Goal: Complete application form

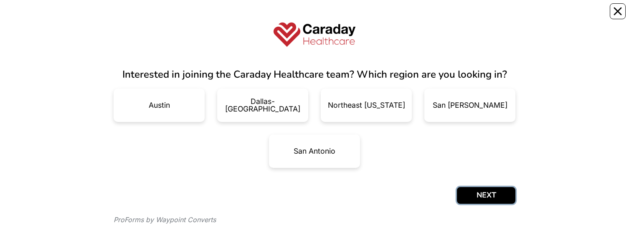
click at [469, 16] on button "NEXT" at bounding box center [486, 195] width 58 height 17
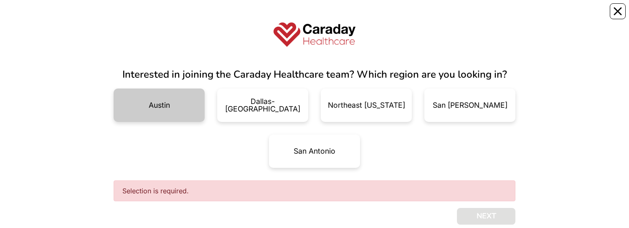
click at [149, 16] on div "Austin" at bounding box center [159, 106] width 21 height 8
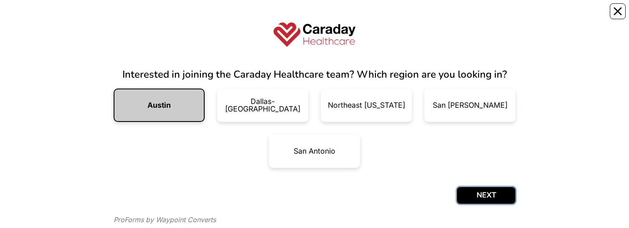
click at [478, 16] on button "NEXT" at bounding box center [486, 195] width 58 height 17
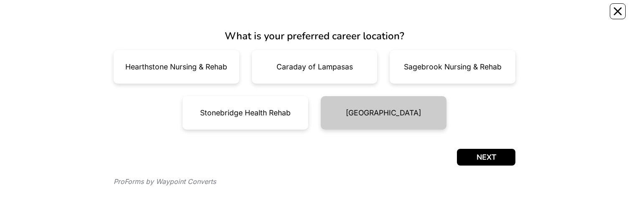
click at [399, 115] on div "[GEOGRAPHIC_DATA]" at bounding box center [383, 113] width 75 height 8
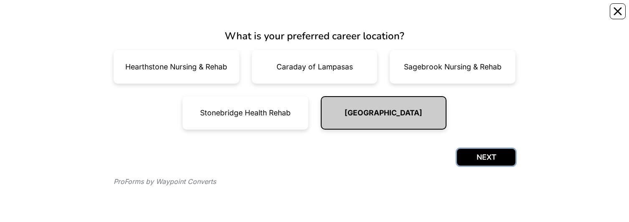
click at [478, 155] on button "NEXT" at bounding box center [486, 157] width 58 height 17
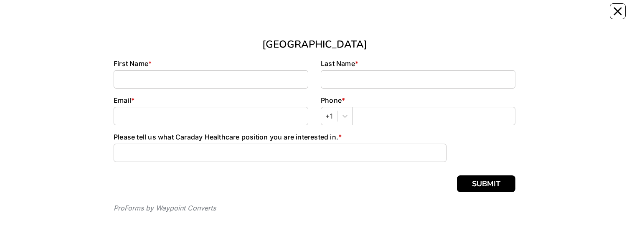
click at [237, 15] on div "Trinity Care Center First Name * Last Name * Email * Phone * +1 Please tell us …" at bounding box center [314, 128] width 522 height 241
